Goal: Use online tool/utility: Utilize a website feature to perform a specific function

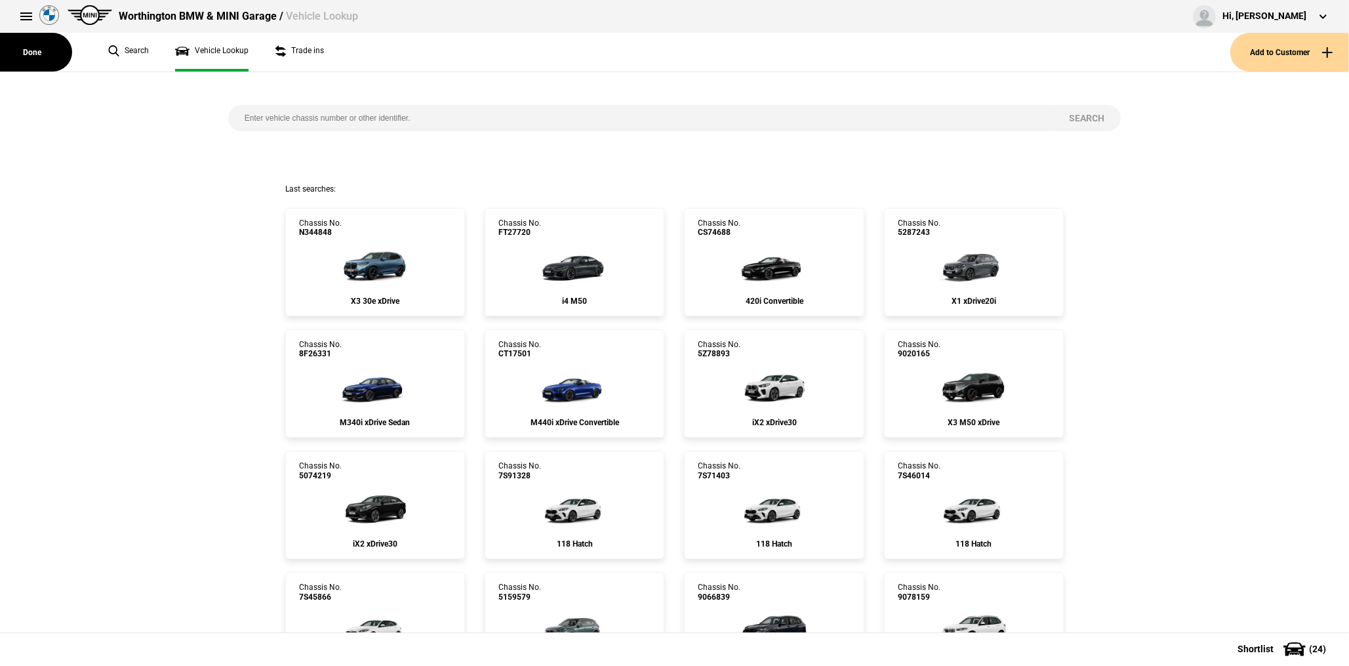
click at [331, 112] on input "search" at bounding box center [640, 118] width 825 height 26
paste input "7T25718"
type input "7T25718"
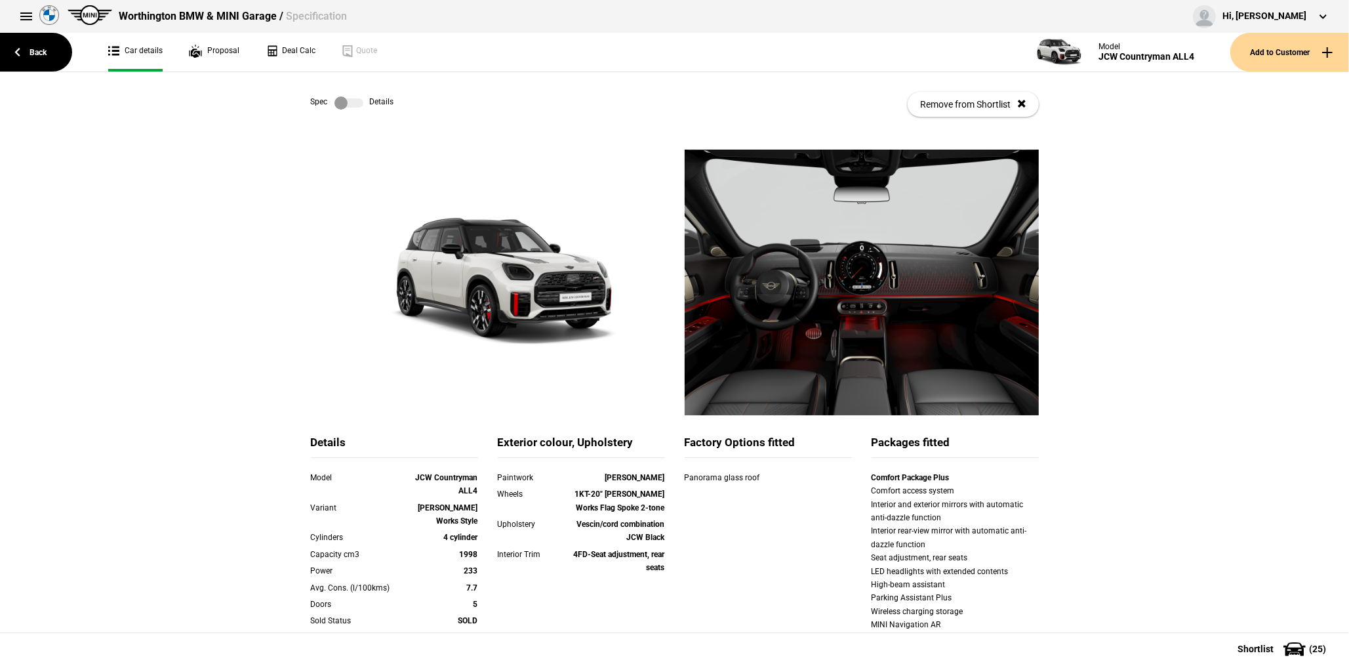
click at [316, 53] on ul "Car details Proposal Deal Calc Quote" at bounding box center [557, 52] width 925 height 39
click at [295, 54] on link "Deal Calc" at bounding box center [291, 52] width 50 height 39
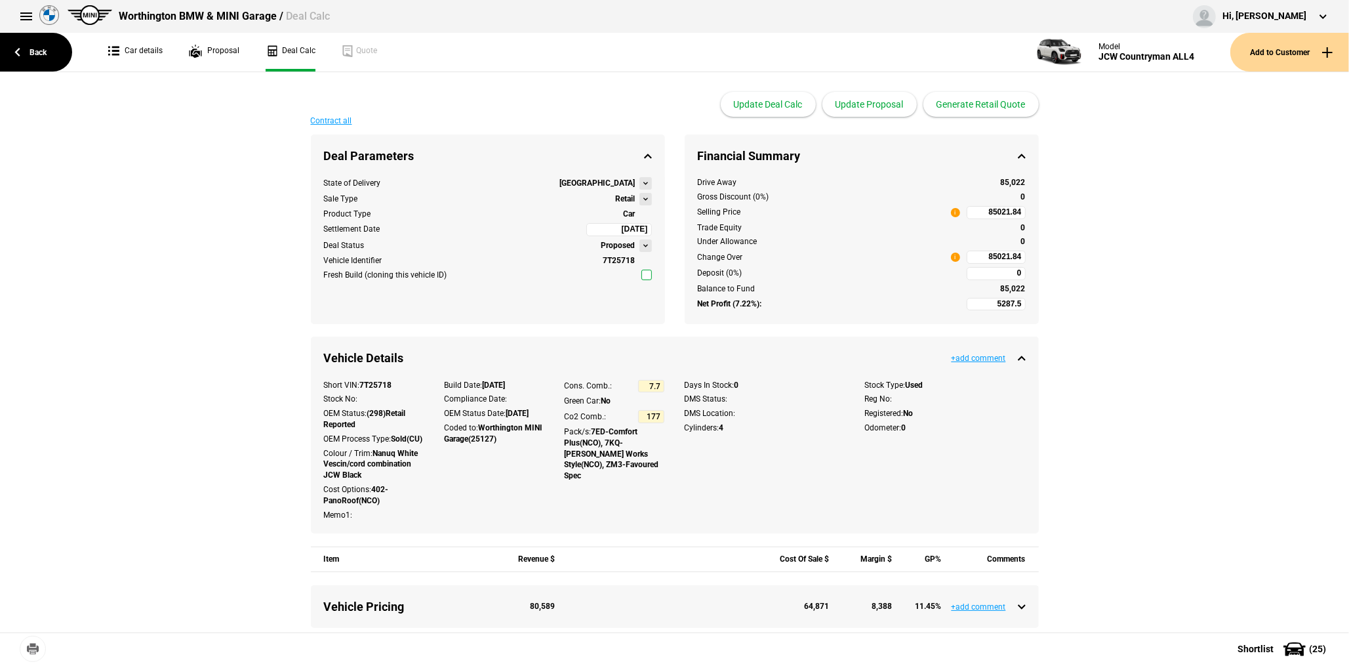
scroll to position [394, 0]
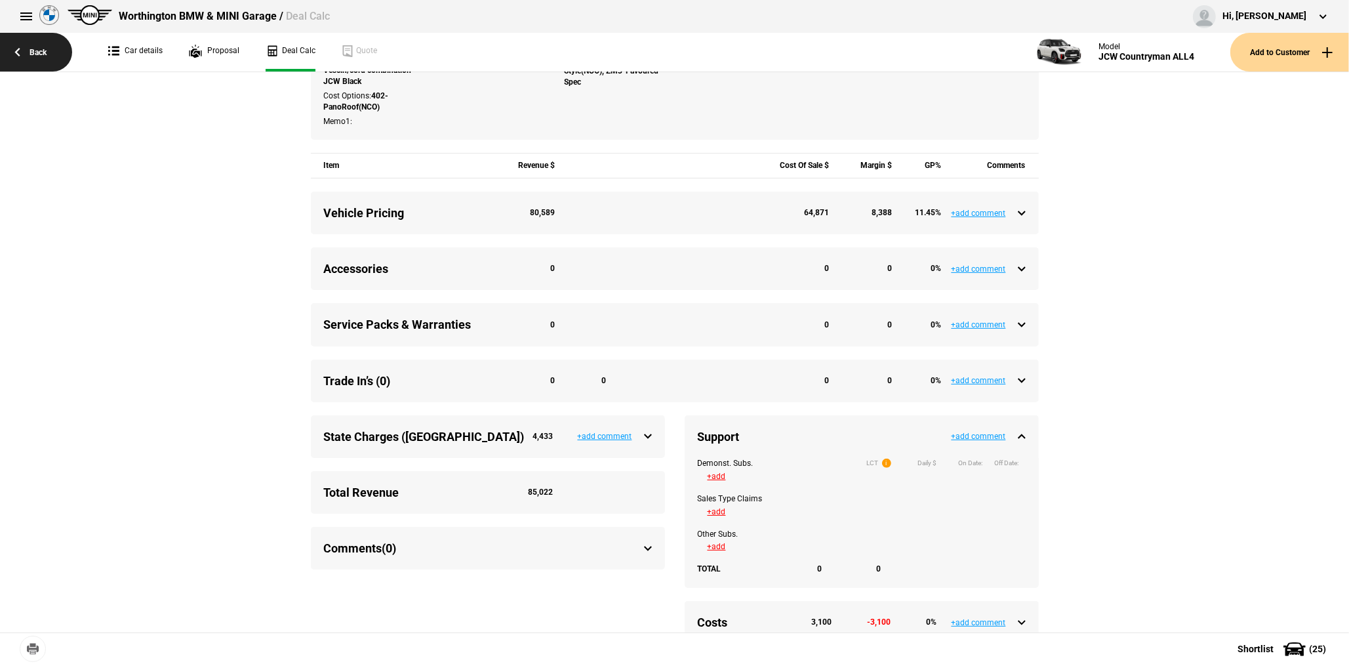
click at [51, 49] on link "Back" at bounding box center [36, 52] width 72 height 39
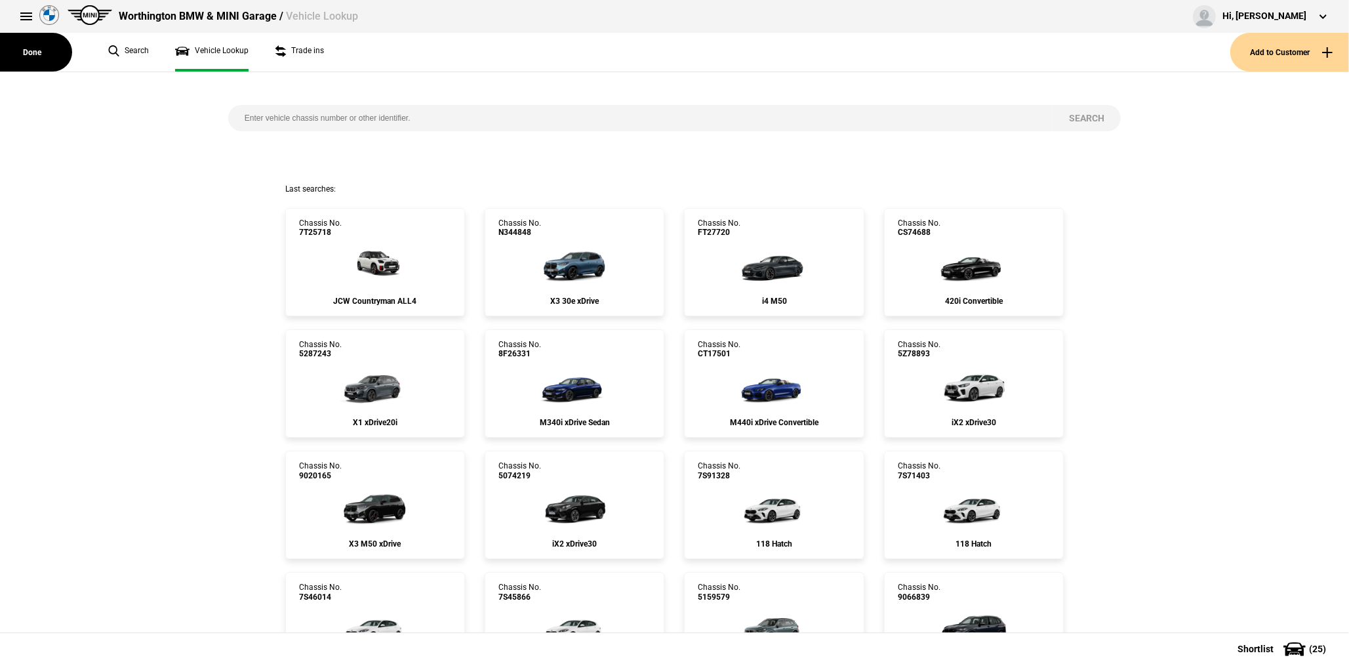
click at [342, 125] on input "search" at bounding box center [640, 118] width 825 height 26
paste input "2X47379"
type input "2X47379"
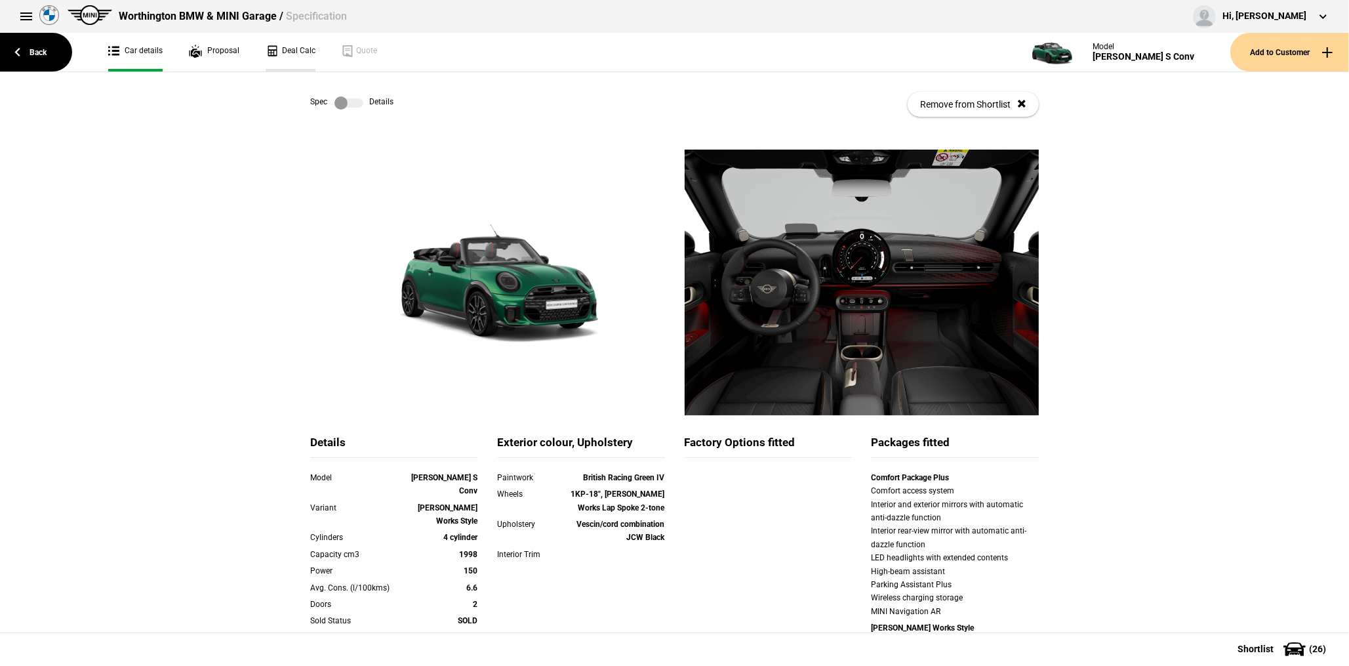
click at [290, 53] on link "Deal Calc" at bounding box center [291, 52] width 50 height 39
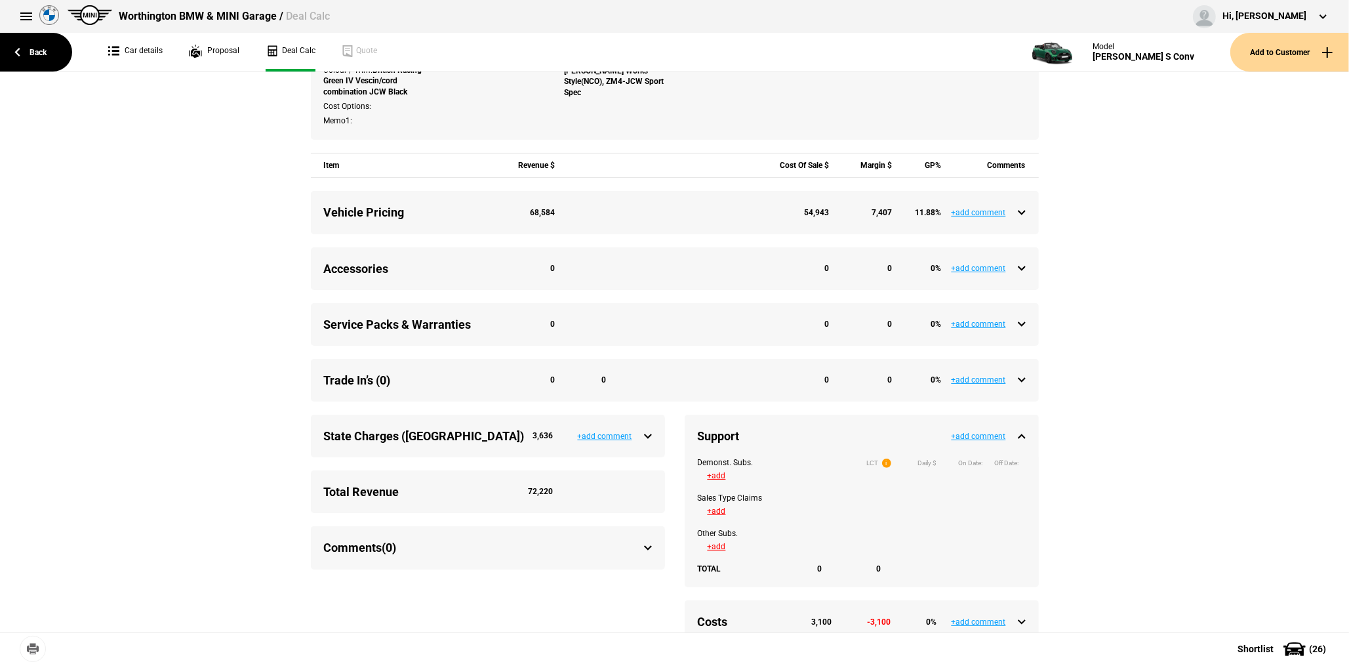
scroll to position [394, 0]
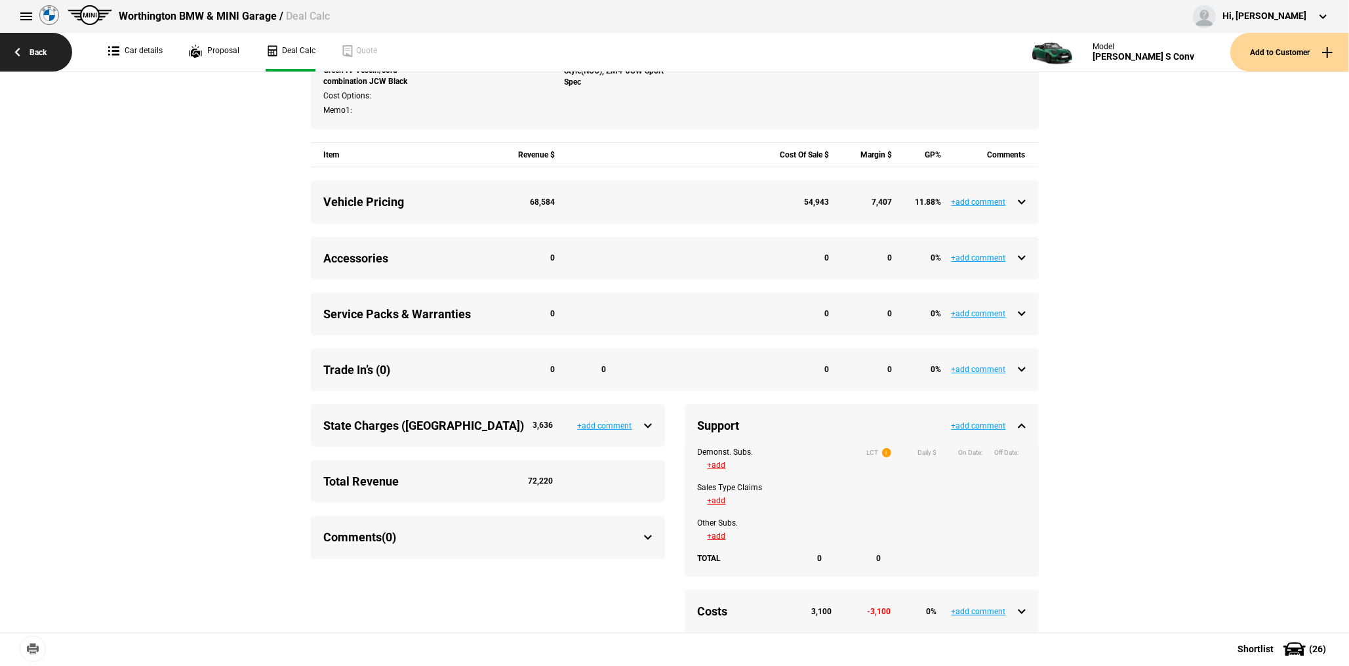
click at [35, 58] on link "Back" at bounding box center [36, 52] width 72 height 39
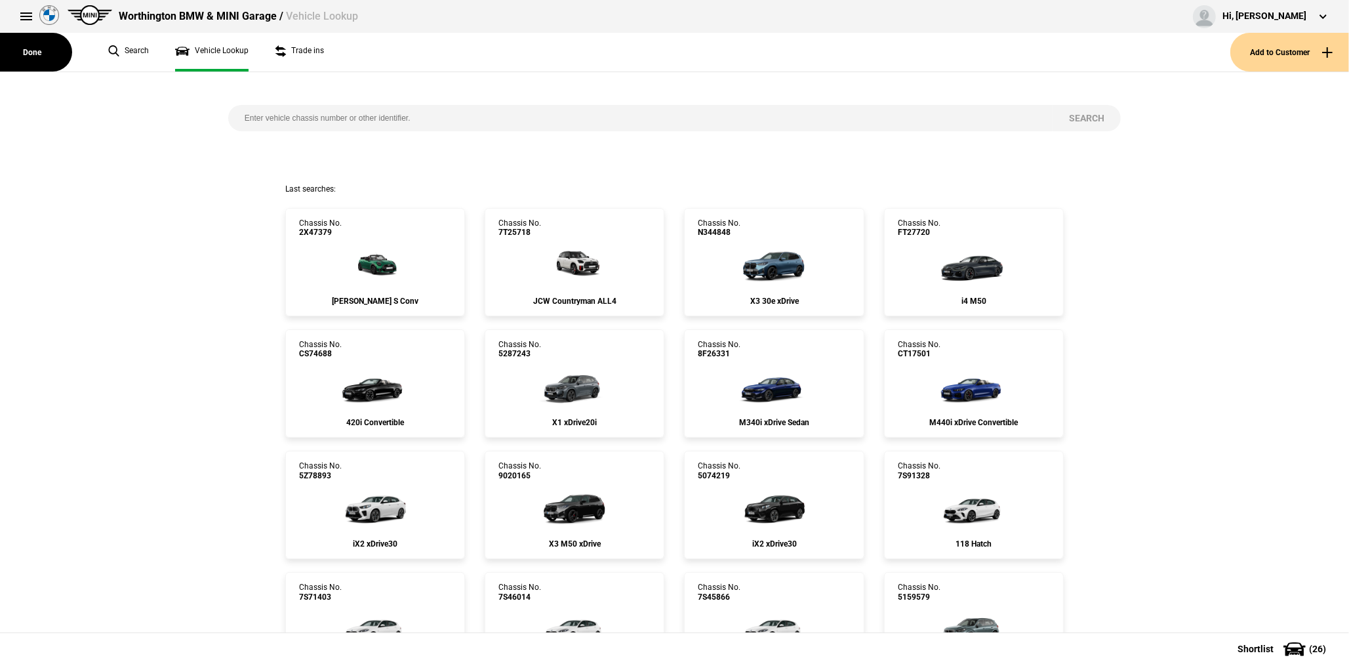
click at [269, 115] on input "search" at bounding box center [640, 118] width 825 height 26
paste input "2X34582"
type input "2X34582"
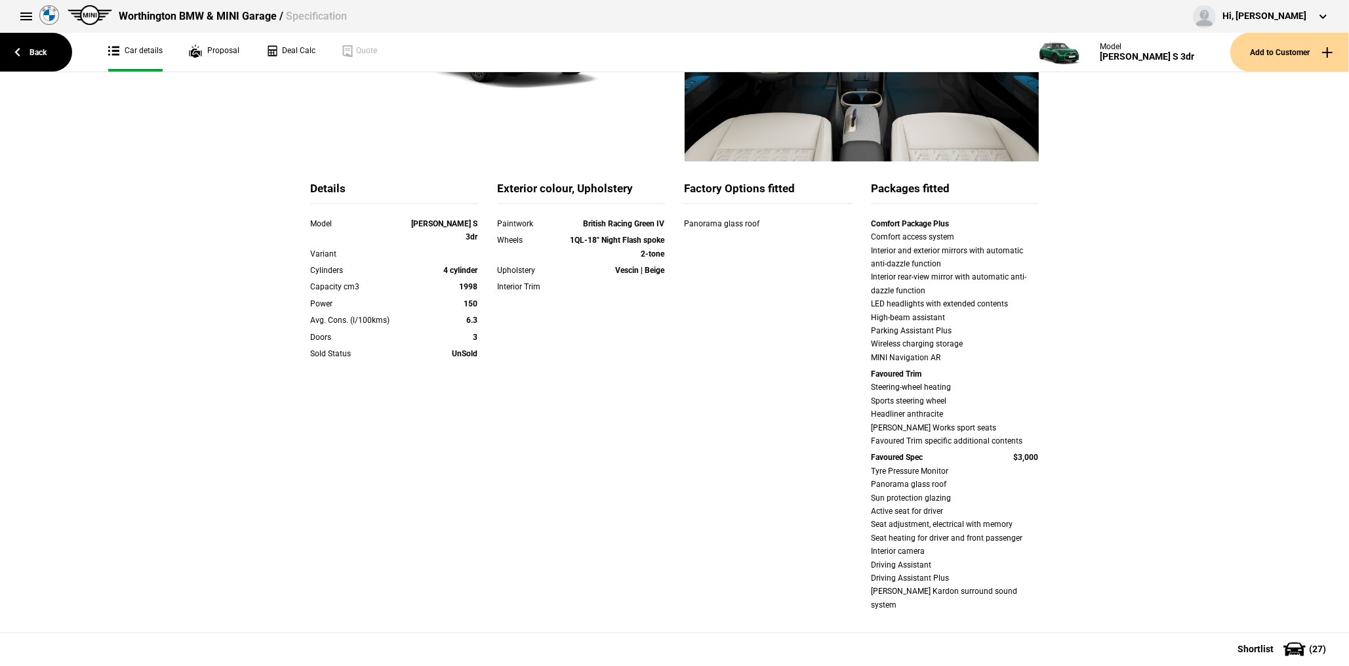
scroll to position [136, 0]
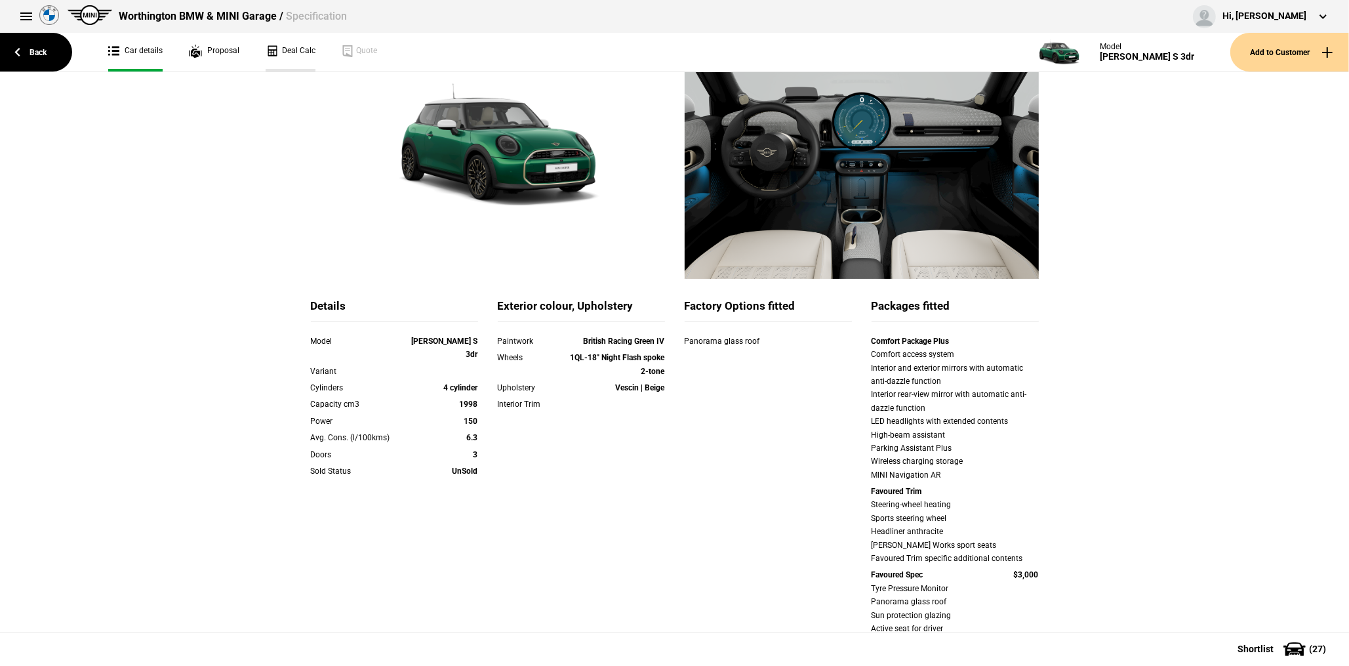
click at [306, 56] on link "Deal Calc" at bounding box center [291, 52] width 50 height 39
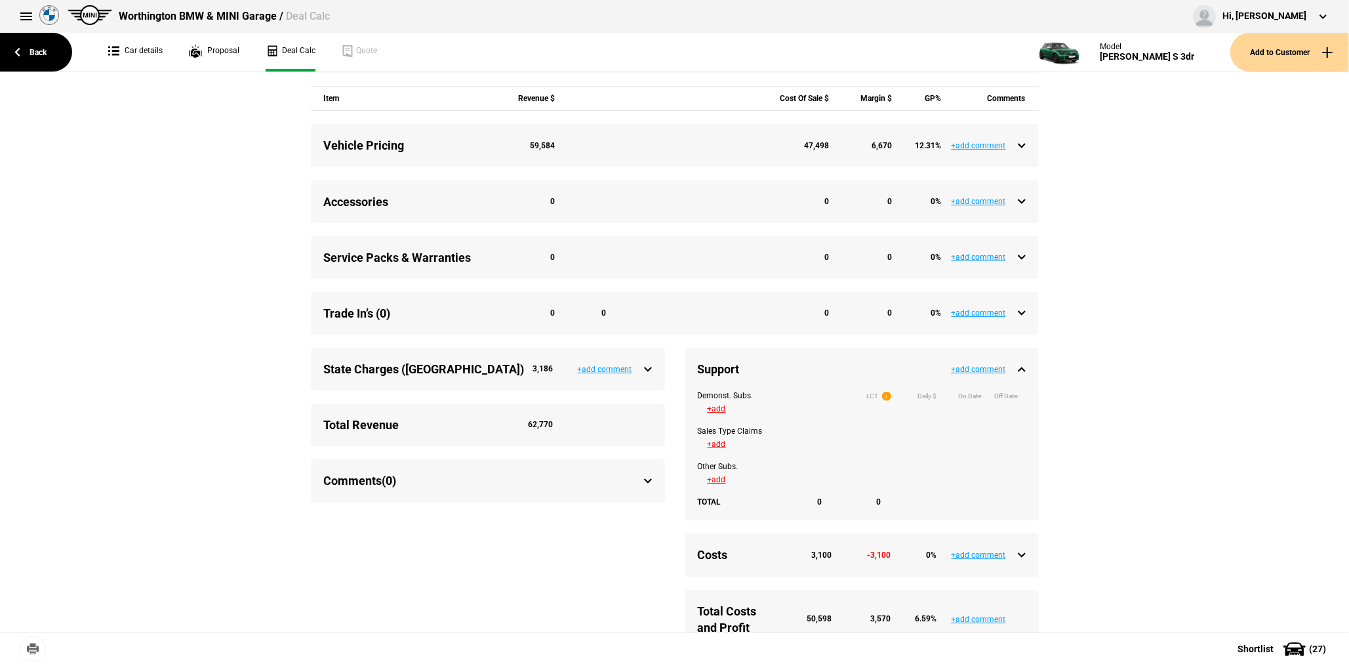
scroll to position [459, 0]
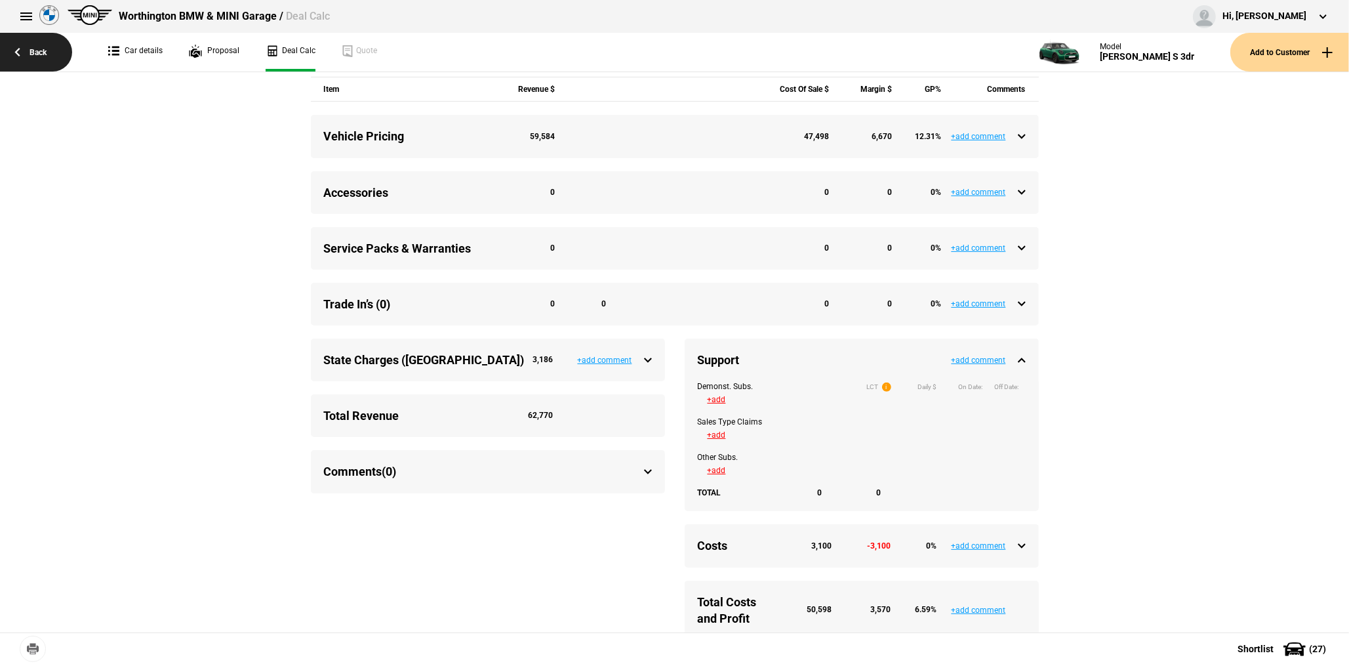
click at [47, 58] on link "Back" at bounding box center [36, 52] width 72 height 39
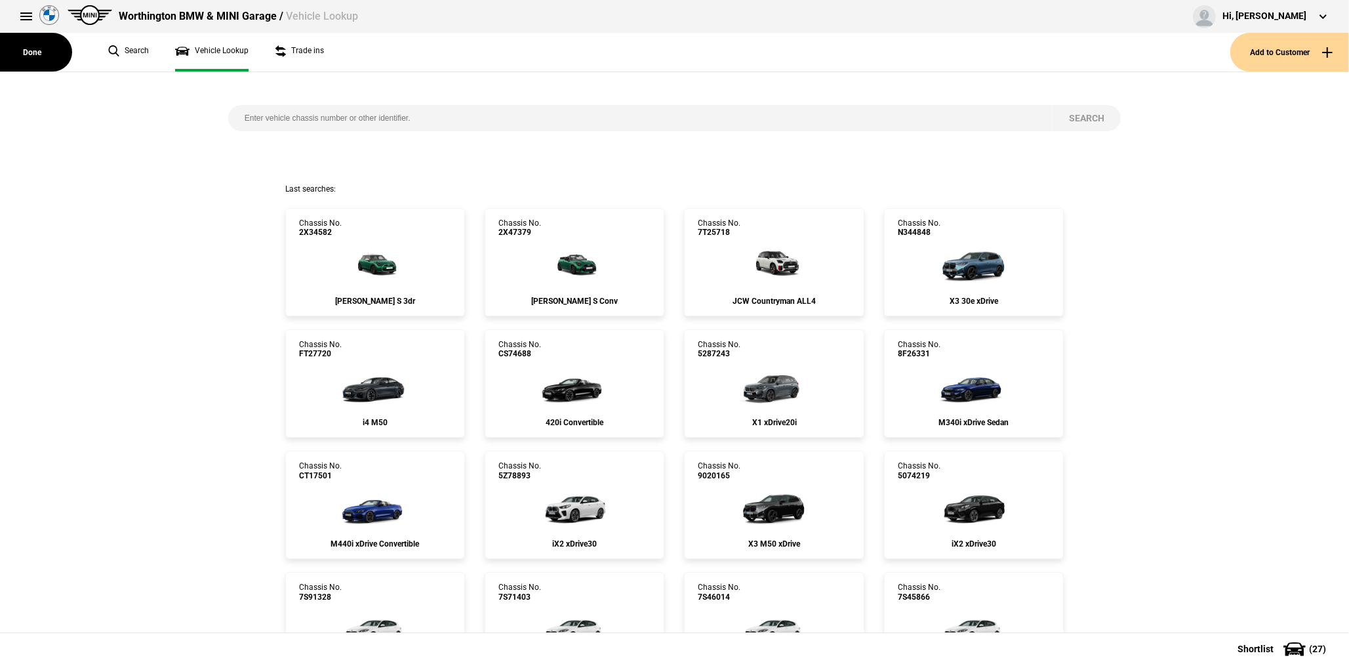
click at [339, 117] on input "search" at bounding box center [640, 118] width 825 height 26
paste input "2X21744"
type input "2X21744"
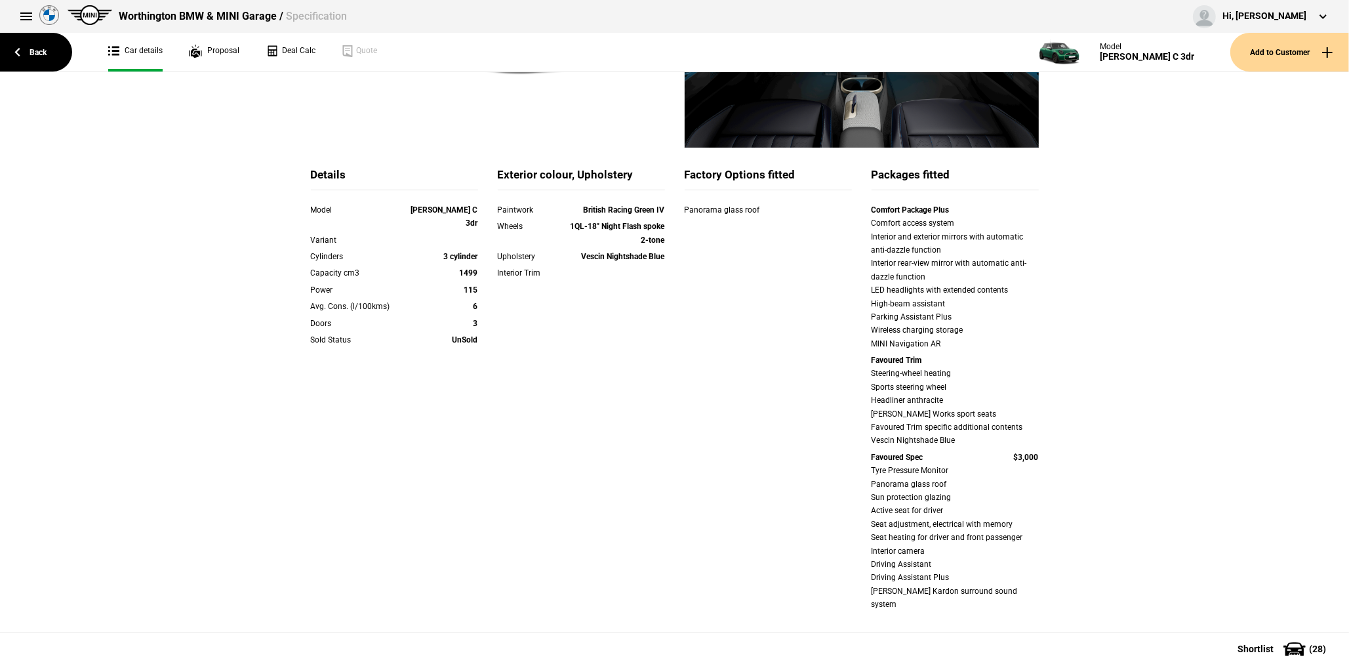
scroll to position [266, 0]
click at [285, 52] on link "Deal Calc" at bounding box center [291, 52] width 50 height 39
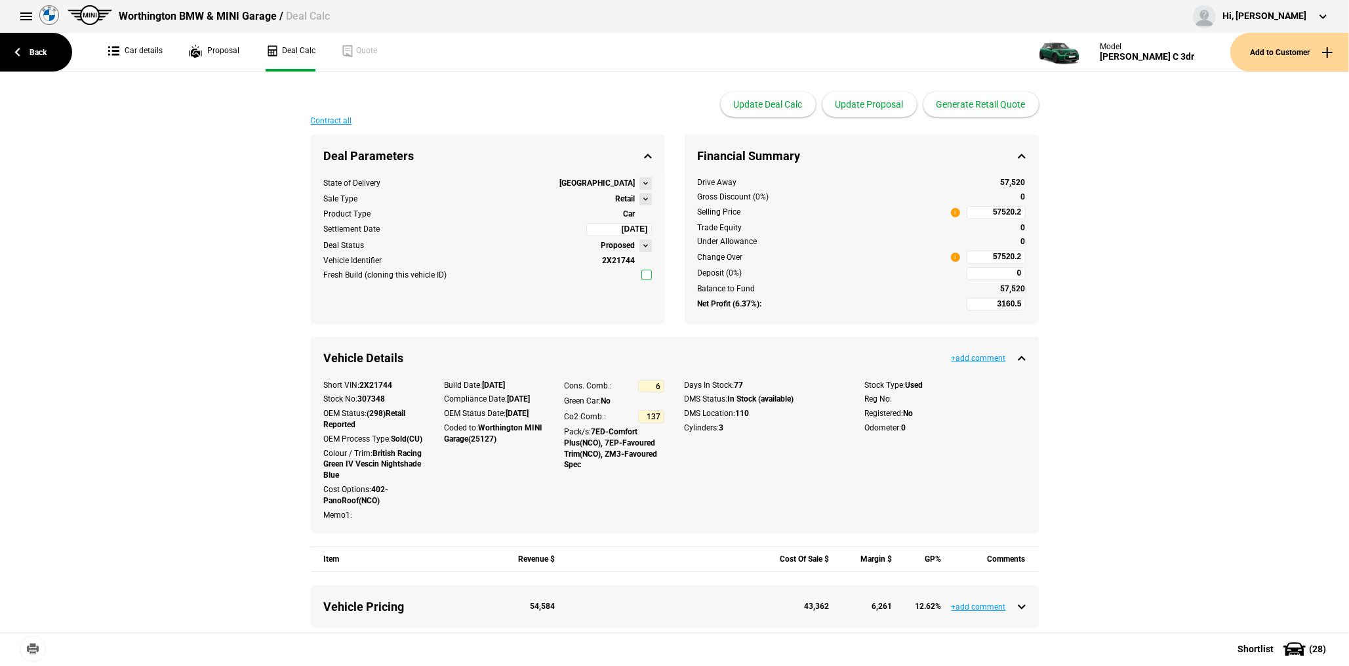
scroll to position [394, 0]
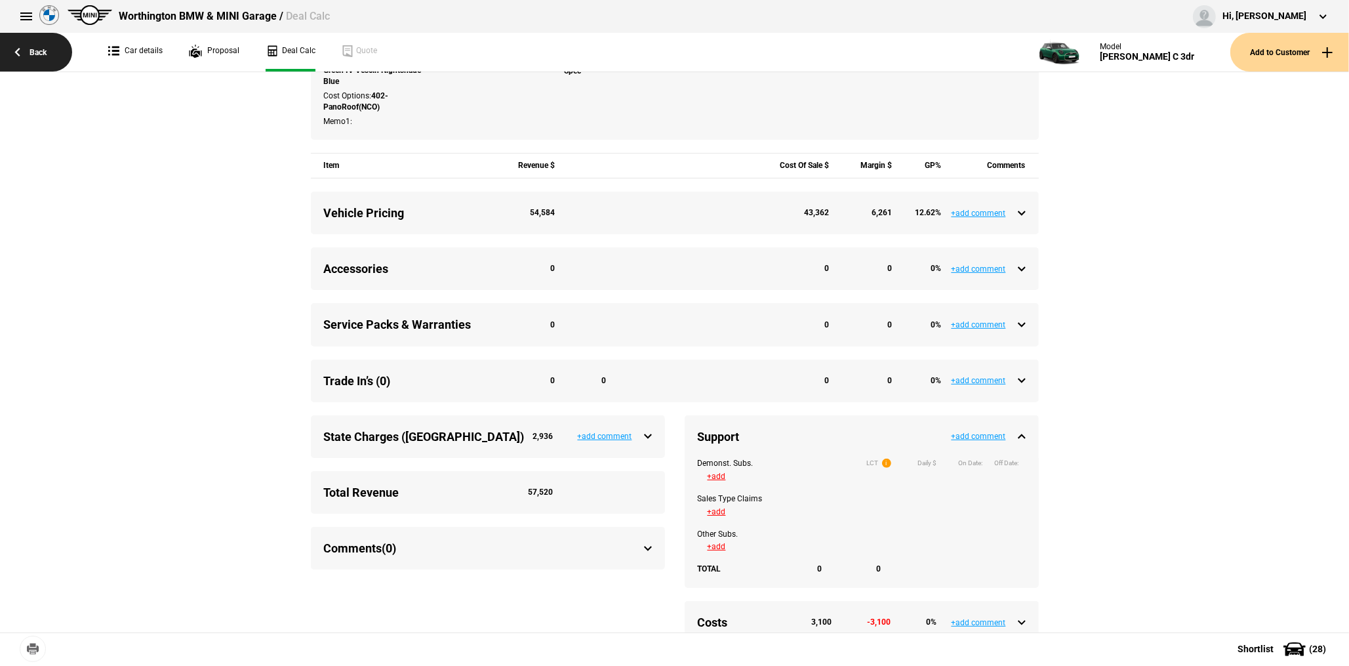
click at [19, 57] on link "Back" at bounding box center [36, 52] width 72 height 39
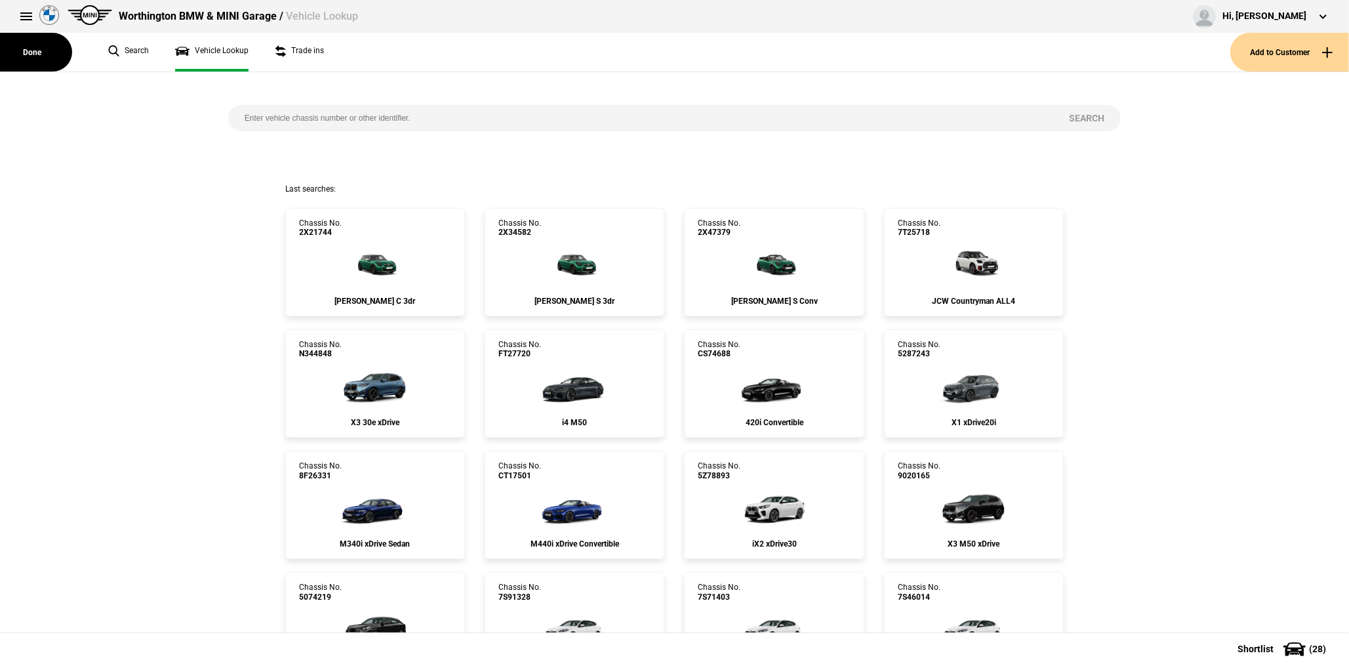
click at [324, 120] on input "search" at bounding box center [640, 118] width 825 height 26
paste input "TA36809"
type input "TA36809"
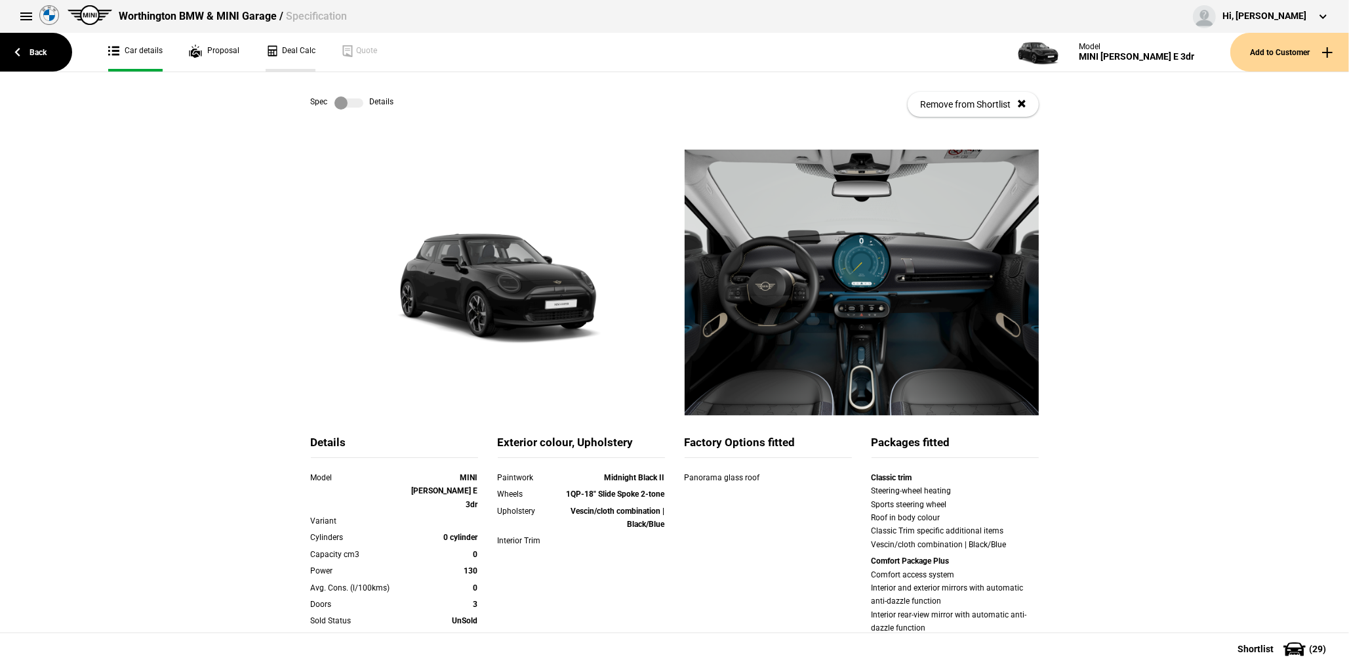
click at [279, 43] on link "Deal Calc" at bounding box center [291, 52] width 50 height 39
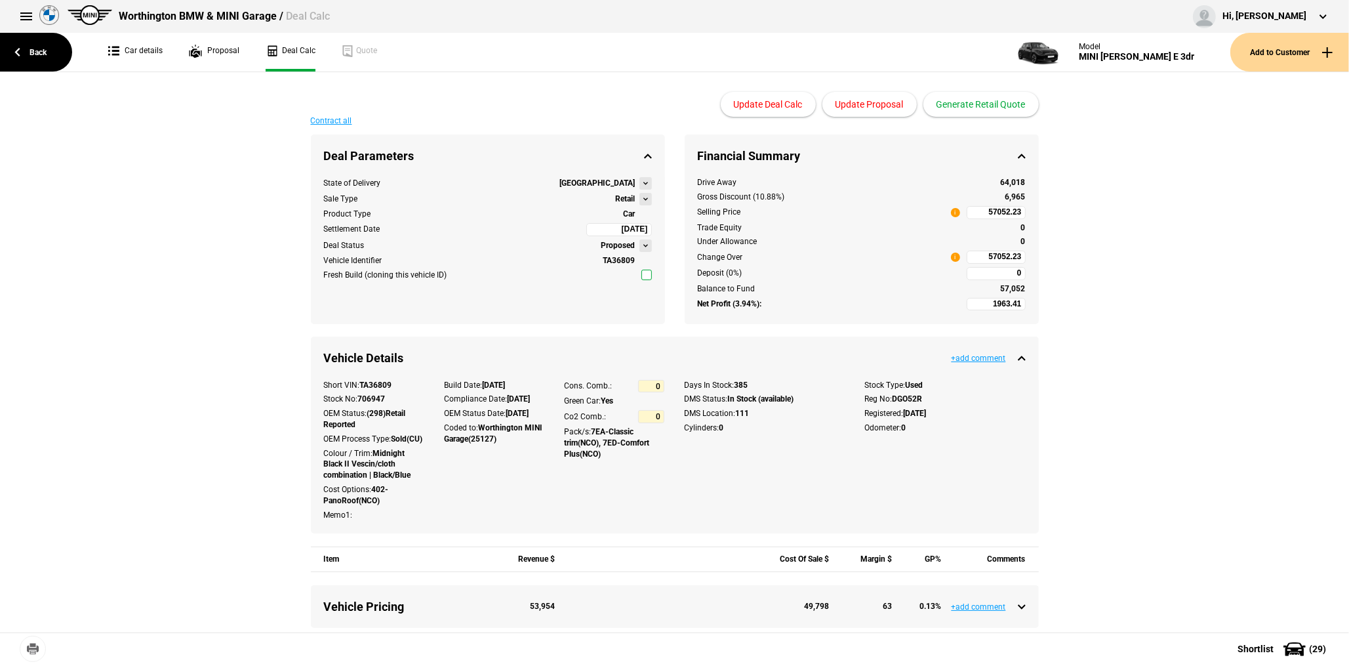
type input "57990"
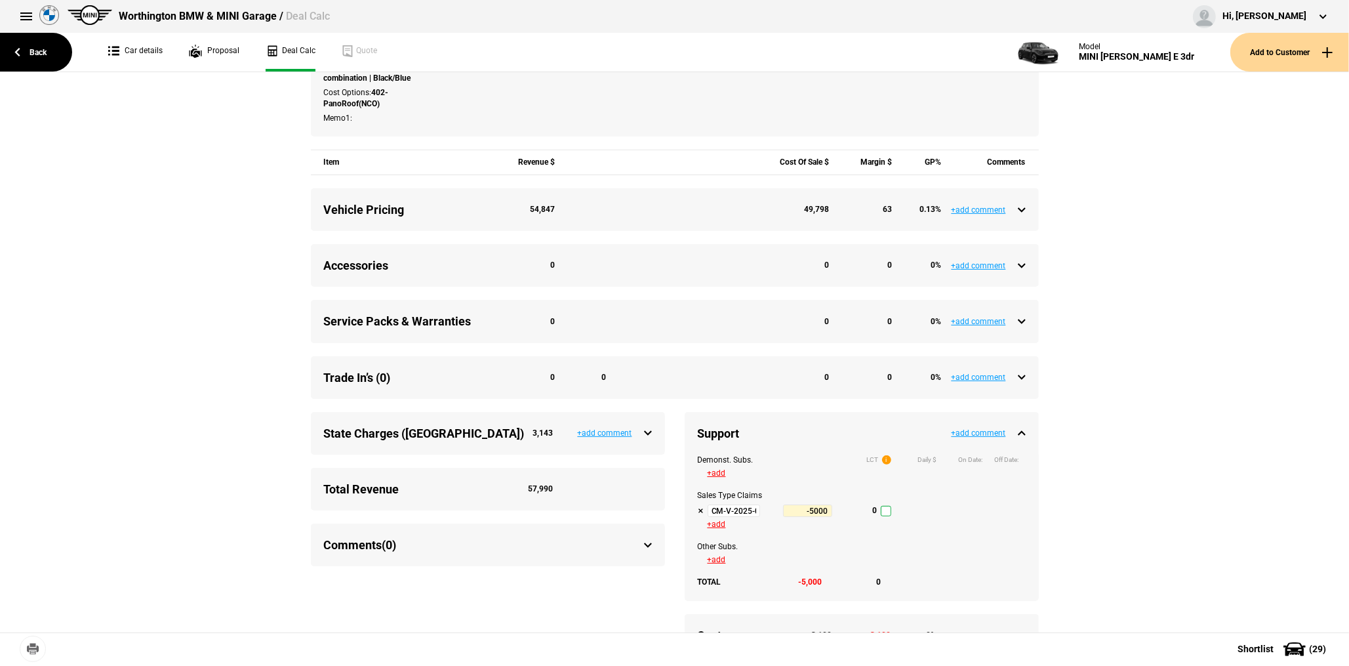
scroll to position [459, 0]
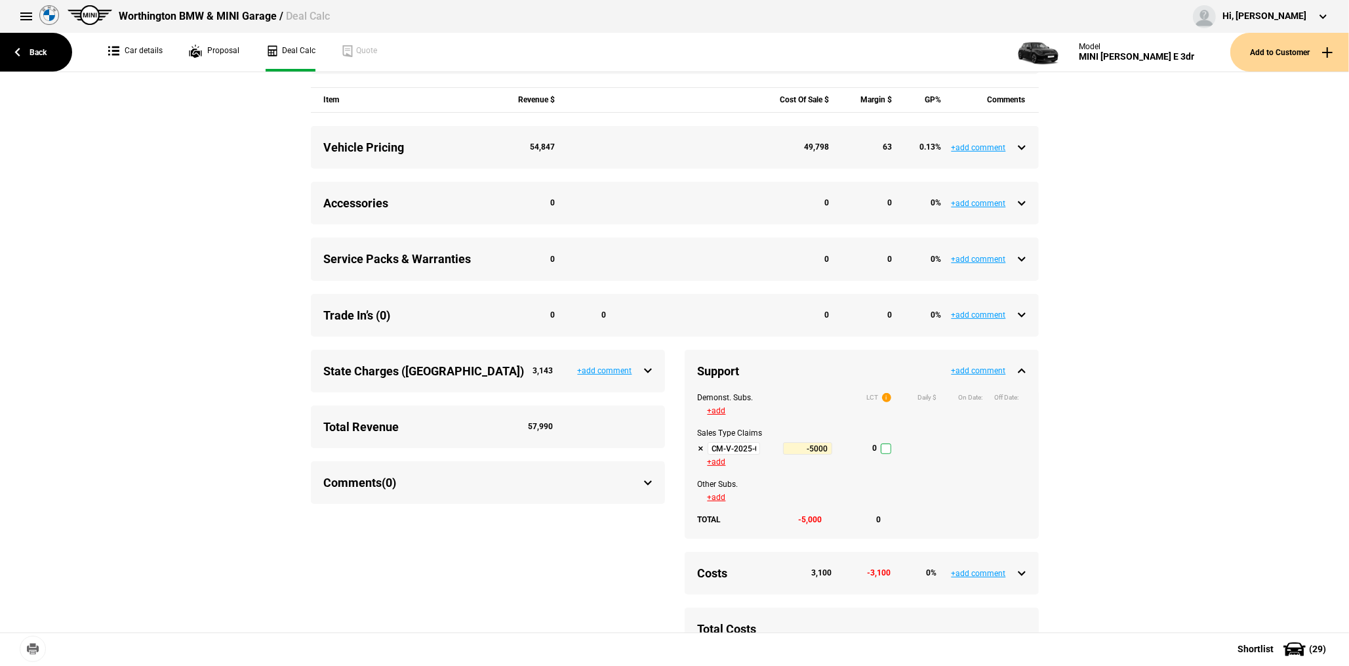
click at [738, 455] on input "CM-V-2025-07-01 Sales Support - Q3 2025" at bounding box center [734, 448] width 52 height 13
click at [42, 50] on link "Back" at bounding box center [36, 52] width 72 height 39
